Goal: Task Accomplishment & Management: Complete application form

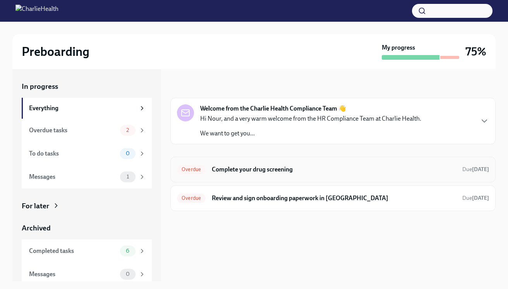
click at [291, 175] on div "Overdue Complete your drug screening Due [DATE]" at bounding box center [333, 169] width 312 height 12
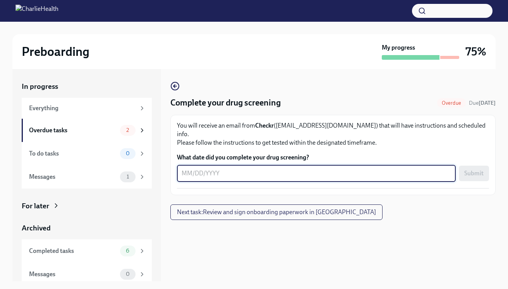
click at [277, 169] on textarea "What date did you complete your drug screening?" at bounding box center [317, 173] width 270 height 9
type textarea "[DATE]"
click at [358, 225] on div "Complete your drug screening Overdue Due [DATE] You will receive an email from …" at bounding box center [332, 175] width 325 height 212
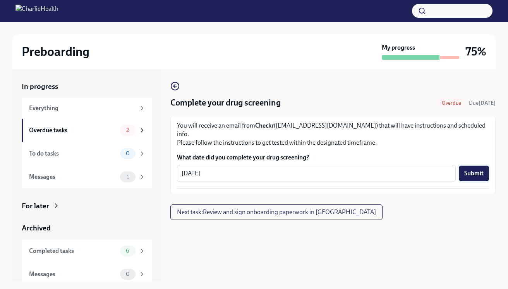
click at [467, 169] on span "Submit" at bounding box center [474, 173] width 19 height 8
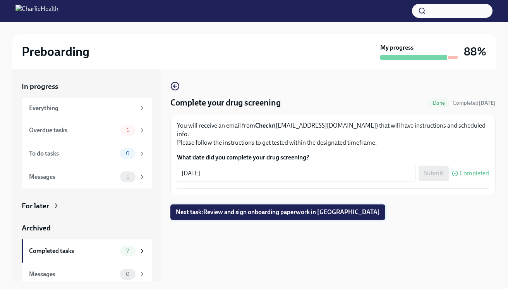
click at [264, 208] on span "Next task : Review and sign onboarding paperwork in [GEOGRAPHIC_DATA]" at bounding box center [278, 212] width 204 height 8
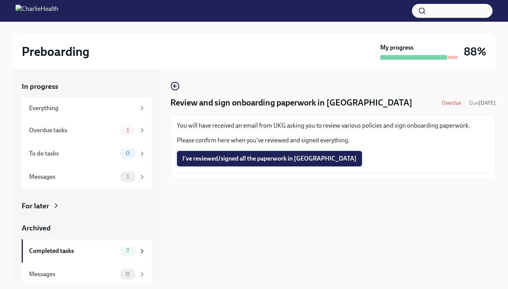
click at [264, 155] on span "I've reviewed/signed all the paperwork in [GEOGRAPHIC_DATA]" at bounding box center [269, 159] width 174 height 8
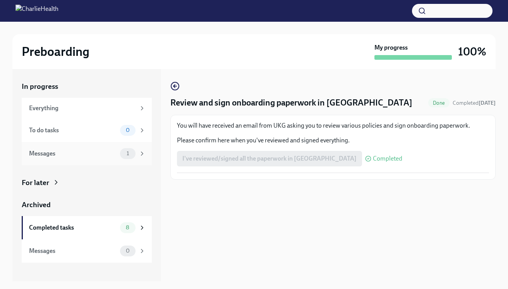
click at [96, 153] on div "Messages" at bounding box center [73, 153] width 88 height 9
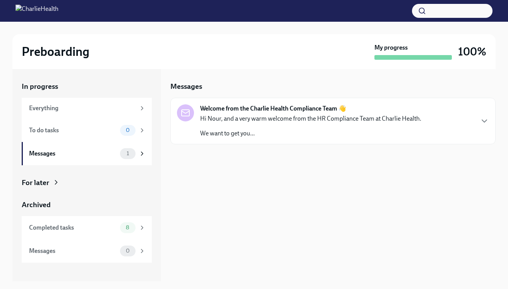
click at [298, 130] on p "We want to get you..." at bounding box center [310, 133] width 221 height 9
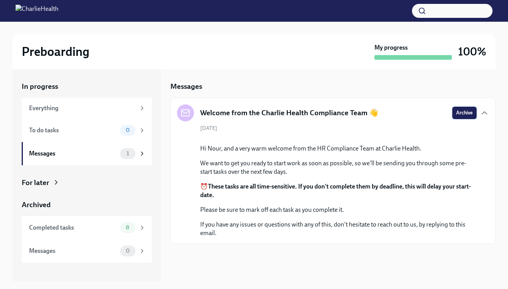
click at [458, 114] on span "Archive" at bounding box center [464, 113] width 17 height 8
